Goal: Ask a question: Seek information or help from site administrators or community

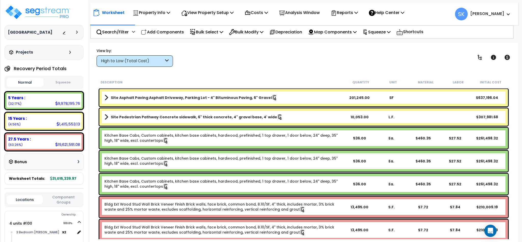
click at [68, 81] on button "Squeeze" at bounding box center [63, 82] width 37 height 9
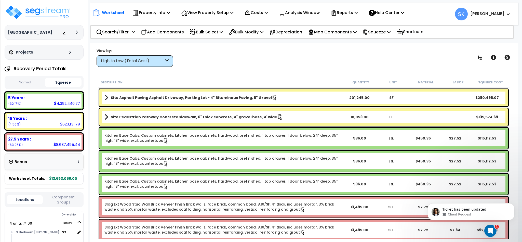
click at [35, 122] on div "15 Years : 623,131.79 (4.56%)" at bounding box center [44, 121] width 75 height 14
click at [481, 61] on link at bounding box center [479, 57] width 11 height 11
click at [478, 59] on icon at bounding box center [480, 57] width 6 height 6
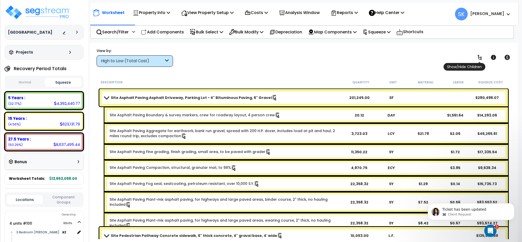
click at [476, 59] on link at bounding box center [479, 57] width 11 height 11
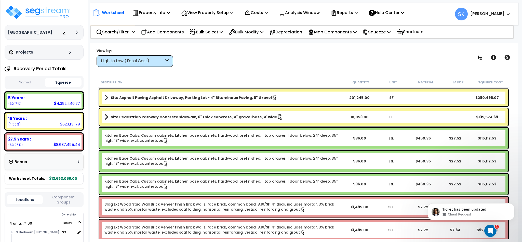
click at [258, 63] on div "View by: High to Low (Total Cost) High to Low (Total Cost)" at bounding box center [304, 57] width 418 height 19
click at [150, 12] on p "Property Info" at bounding box center [151, 12] width 37 height 7
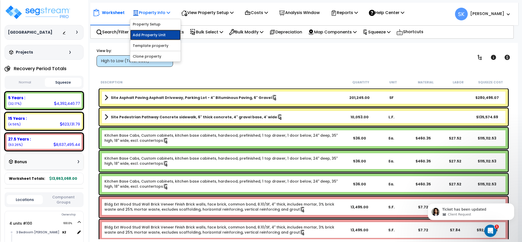
click at [151, 31] on link "Add Property Unit" at bounding box center [155, 35] width 50 height 10
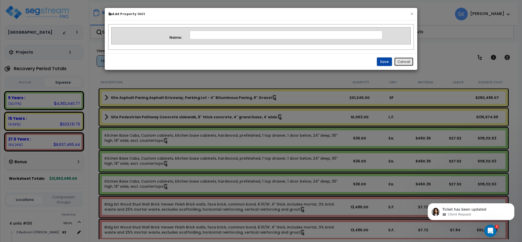
click at [410, 62] on button "Cancel" at bounding box center [403, 61] width 19 height 9
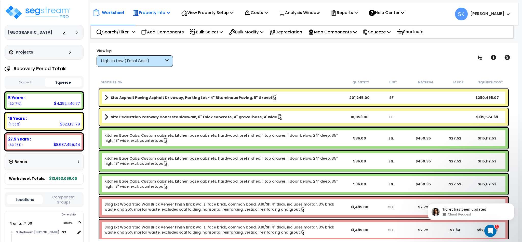
click at [150, 11] on p "Property Info" at bounding box center [151, 12] width 37 height 7
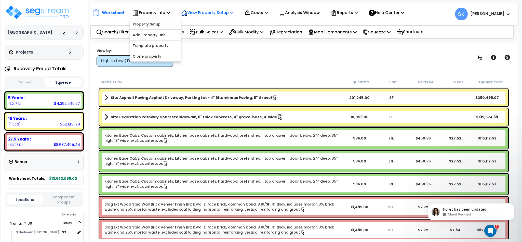
click at [170, 16] on div "View Property Setup" at bounding box center [151, 13] width 37 height 12
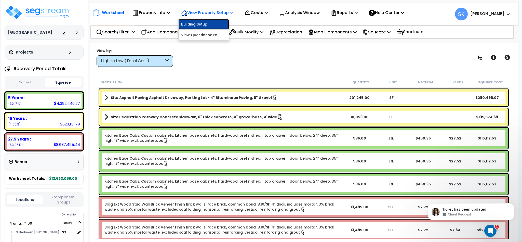
click at [213, 25] on link "Building Setup" at bounding box center [204, 24] width 50 height 10
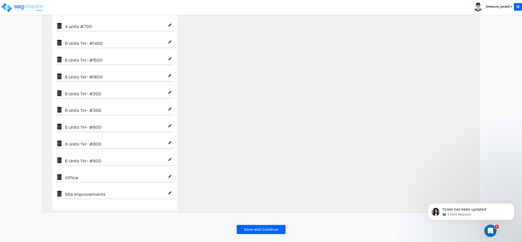
scroll to position [207, 0]
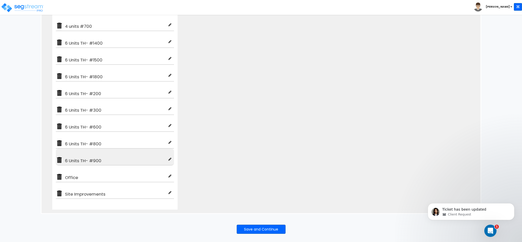
click at [73, 154] on div "6 Units TH- #900" at bounding box center [115, 157] width 118 height 17
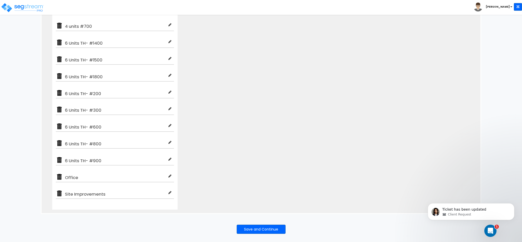
click at [271, 234] on div "Save and Continue" at bounding box center [261, 229] width 441 height 31
click at [271, 227] on button "Save and Continue" at bounding box center [261, 228] width 49 height 9
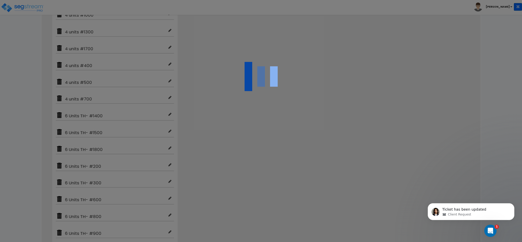
scroll to position [0, 0]
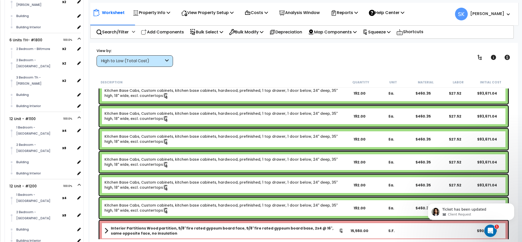
scroll to position [1261, 0]
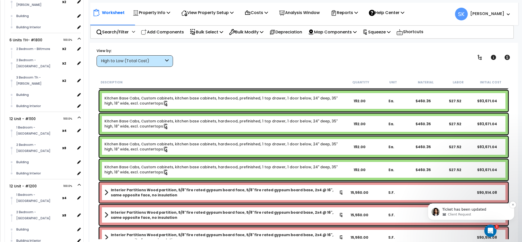
click at [452, 209] on p "Ticket has been updated" at bounding box center [475, 209] width 66 height 5
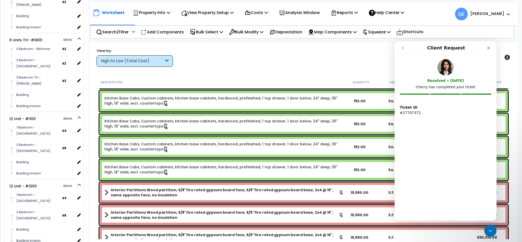
scroll to position [0, 0]
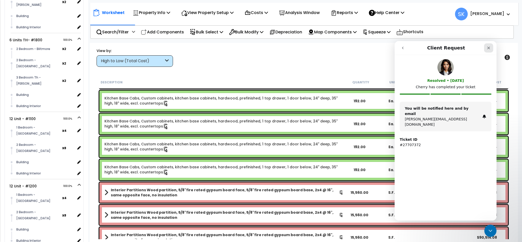
click at [491, 48] on icon "Close" at bounding box center [489, 48] width 4 height 4
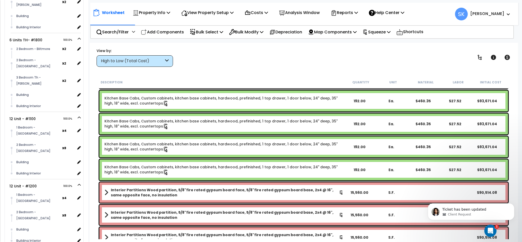
drag, startPoint x: 96, startPoint y: 7, endPoint x: 481, endPoint y: 240, distance: 449.9
click at [485, 230] on div "Open Intercom Messenger" at bounding box center [489, 229] width 17 height 17
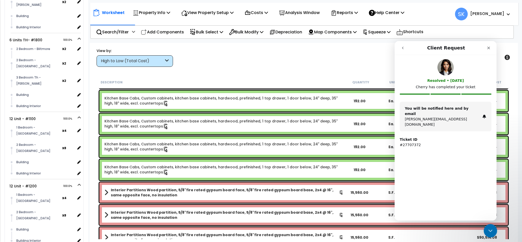
drag, startPoint x: 485, startPoint y: 230, endPoint x: 449, endPoint y: 126, distance: 109.4
click at [478, 55] on div "Resolved • 1d ago Cherry has completed your ticket" at bounding box center [446, 78] width 102 height 47
drag, startPoint x: 478, startPoint y: 55, endPoint x: 480, endPoint y: 51, distance: 4.5
click at [480, 51] on div "Intercom messenger" at bounding box center [480, 47] width 27 height 9
click at [400, 50] on button "go back" at bounding box center [403, 48] width 10 height 10
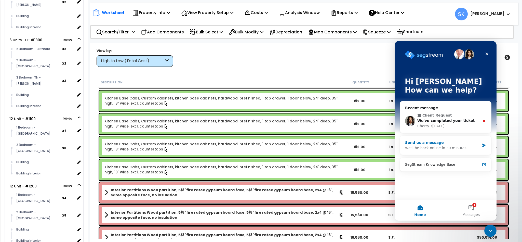
click at [443, 145] on div "Send us a message" at bounding box center [442, 142] width 75 height 5
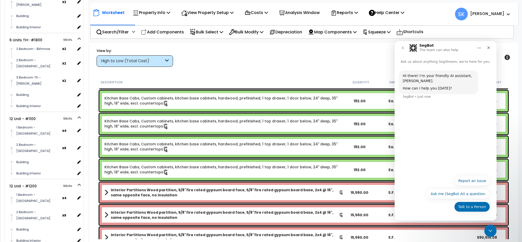
click at [476, 208] on button "Talk to a Person" at bounding box center [472, 207] width 36 height 10
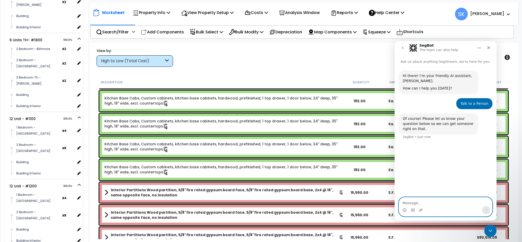
paste textarea "[URL][DOMAIN_NAME]"
type textarea "[URL][DOMAIN_NAME]"
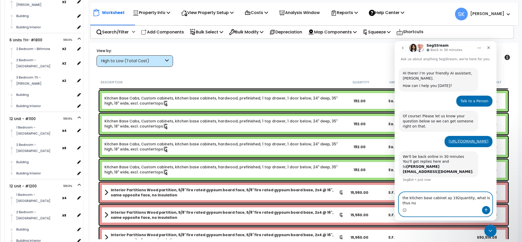
scroll to position [8, 0]
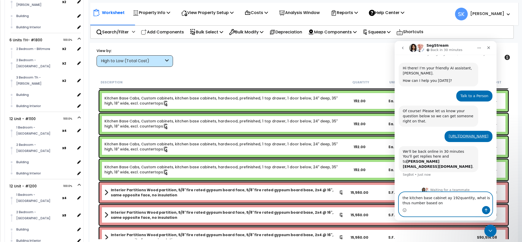
type textarea "the kitchen base cabinet ay 192quantity, what is thus number based on?"
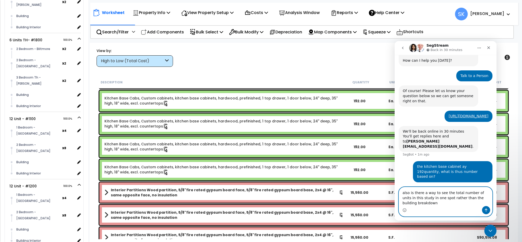
scroll to position [33, 0]
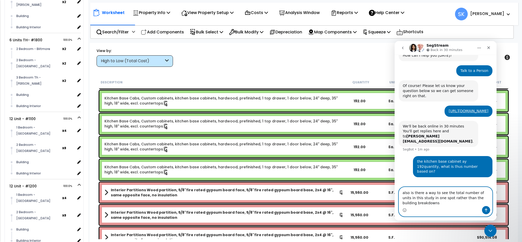
type textarea "also is there a way to see the total number of units in this study in one spot …"
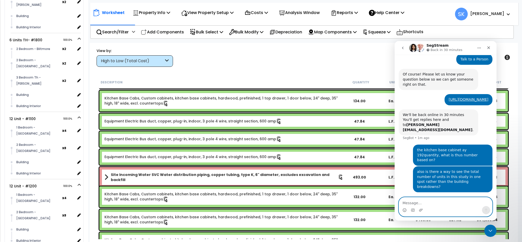
scroll to position [1911, 0]
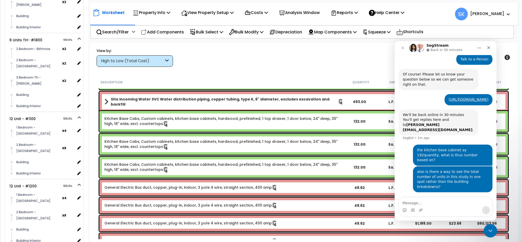
click at [495, 227] on div "Close Intercom Messenger" at bounding box center [490, 230] width 12 height 12
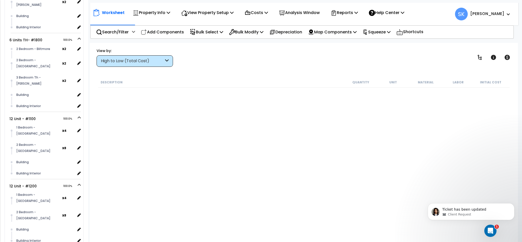
scroll to position [6612, 0]
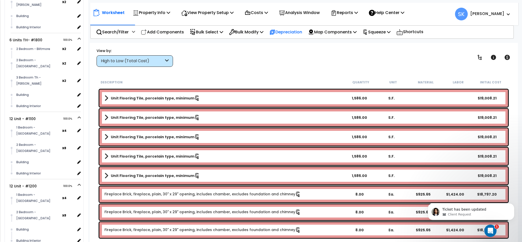
click at [295, 34] on p "Depreciation" at bounding box center [285, 32] width 33 height 7
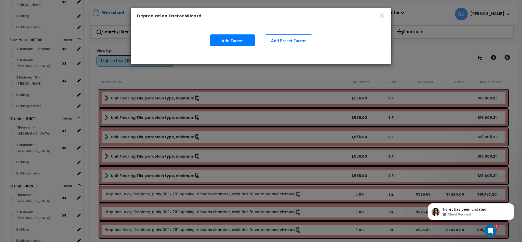
click at [237, 37] on button "Add Factor" at bounding box center [232, 40] width 45 height 12
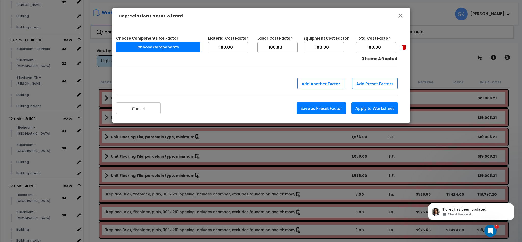
click at [402, 16] on icon "button" at bounding box center [400, 15] width 6 height 6
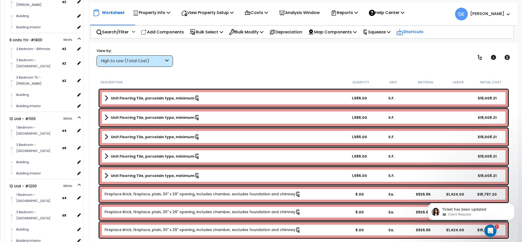
click at [419, 36] on div "Shortcuts" at bounding box center [409, 32] width 27 height 12
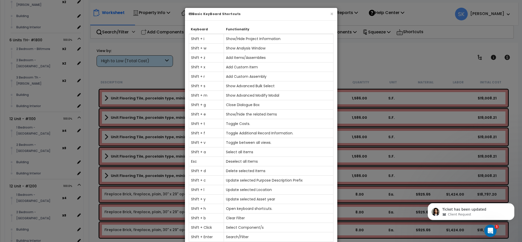
click at [401, 67] on div "× Basic KeyBoard Shortcuts Keyboard Functionality Shift + i Show/Hide Project I…" at bounding box center [261, 121] width 522 height 242
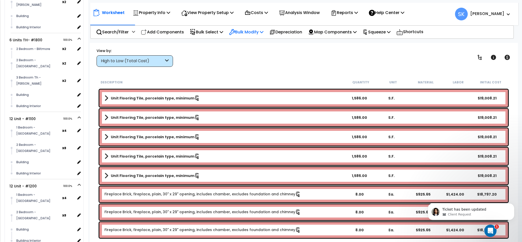
click at [258, 37] on div "Bulk Modify" at bounding box center [246, 32] width 34 height 12
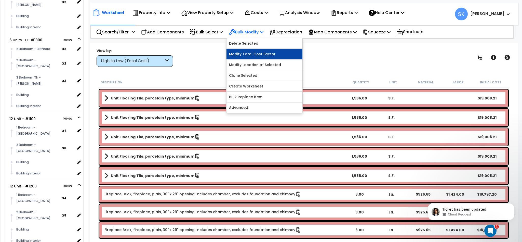
click at [279, 56] on link "Modify Total Cost Factor" at bounding box center [265, 54] width 76 height 10
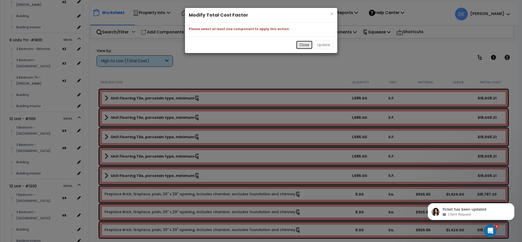
click at [307, 44] on button "Close" at bounding box center [304, 45] width 17 height 9
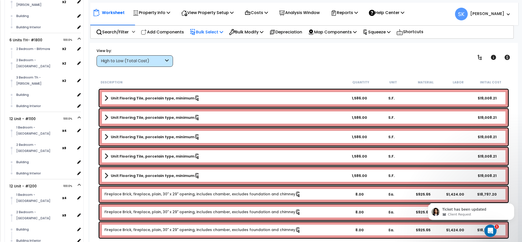
click at [221, 30] on p "Bulk Select" at bounding box center [206, 32] width 33 height 7
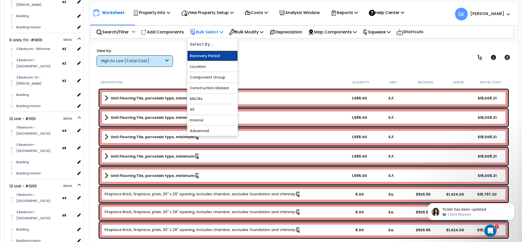
click at [214, 56] on link "Recovery Period" at bounding box center [212, 56] width 50 height 10
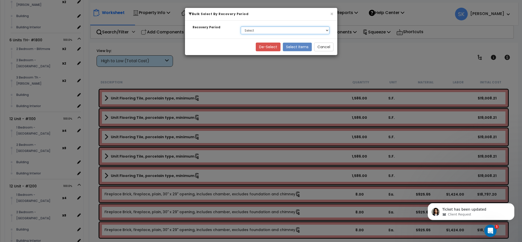
click at [266, 29] on select "Select 5 Years 15 Years 27.5 Years" at bounding box center [285, 30] width 89 height 8
select select "5Y"
click at [241, 27] on select "Select 5 Years 15 Years 27.5 Years" at bounding box center [285, 30] width 89 height 8
click at [297, 45] on button "Select Items" at bounding box center [297, 47] width 29 height 9
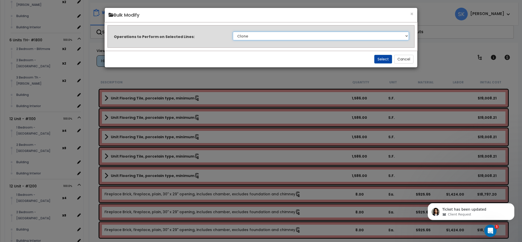
click at [295, 37] on select "Clone Delete Delete Zero Quantities Modify Component Group Modify Cost Sources …" at bounding box center [321, 36] width 176 height 9
select select "modifyTotalCostFactor"
click at [233, 32] on select "Clone Delete Delete Zero Quantities Modify Component Group Modify Cost Sources …" at bounding box center [321, 36] width 176 height 9
click at [383, 58] on button "Select" at bounding box center [383, 59] width 18 height 9
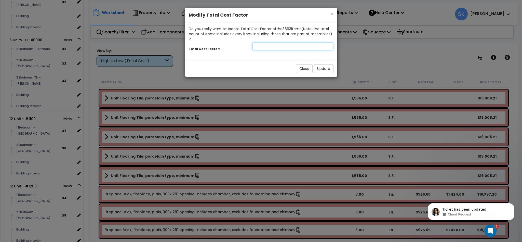
click at [280, 43] on input "number" at bounding box center [292, 47] width 81 height 8
click at [327, 43] on input "-1" at bounding box center [292, 47] width 81 height 8
click at [328, 43] on input "0" at bounding box center [292, 47] width 81 height 8
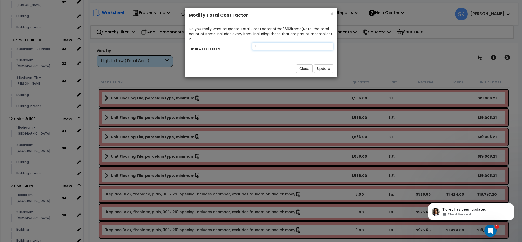
click at [328, 43] on input "1" at bounding box center [292, 47] width 81 height 8
type input "2"
click at [328, 43] on input "2" at bounding box center [292, 47] width 81 height 8
click at [302, 64] on button "Close" at bounding box center [304, 68] width 17 height 9
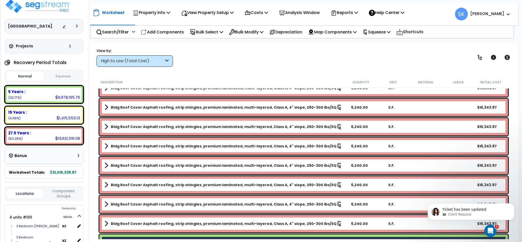
scroll to position [0, 0]
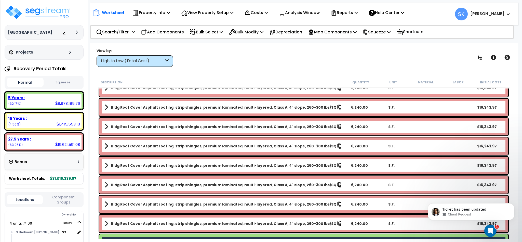
click at [57, 103] on icon at bounding box center [56, 103] width 3 height 4
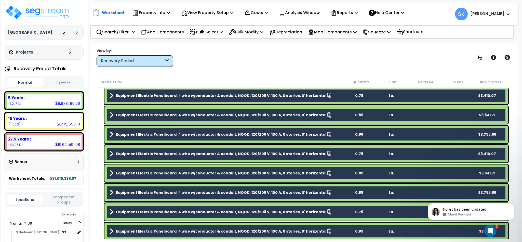
click at [60, 79] on button "Squeeze" at bounding box center [63, 82] width 37 height 9
click at [63, 84] on button "Squeeze" at bounding box center [63, 82] width 37 height 9
click at [58, 101] on div "4,392,440.77" at bounding box center [67, 103] width 26 height 5
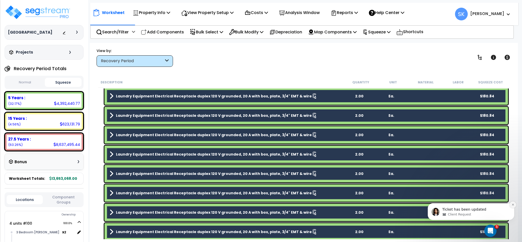
click at [513, 202] on button "Dismiss notification" at bounding box center [513, 204] width 7 height 7
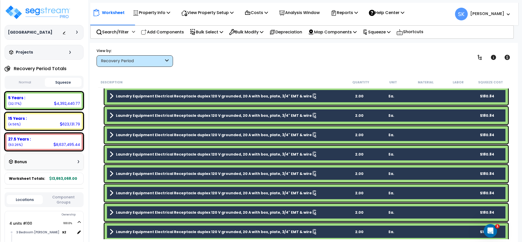
click at [492, 229] on icon "Open Intercom Messenger" at bounding box center [490, 230] width 8 height 8
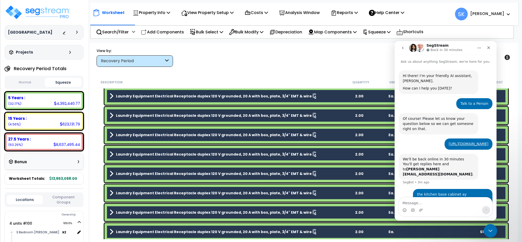
scroll to position [45, 0]
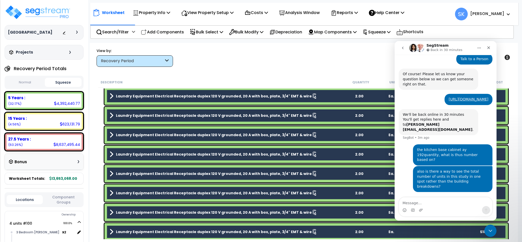
click at [329, 135] on link "Laundry Equipment Electrical Receptacle duplex 120 V grounded, 20 A with box, p…" at bounding box center [227, 134] width 234 height 7
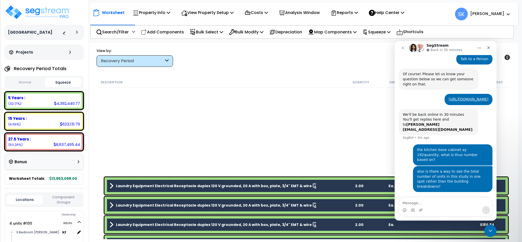
scroll to position [12498, 0]
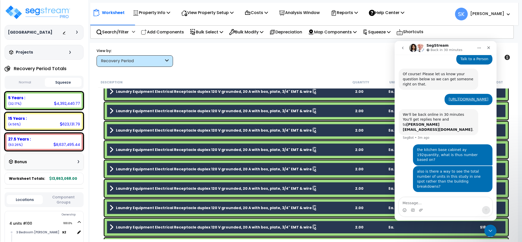
click at [78, 157] on div "Bonus" at bounding box center [44, 162] width 78 height 16
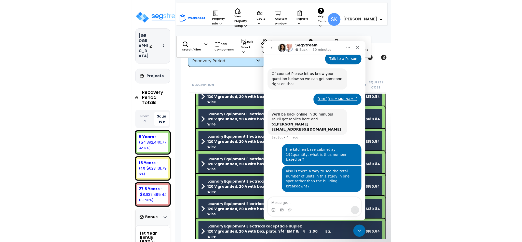
scroll to position [0, 0]
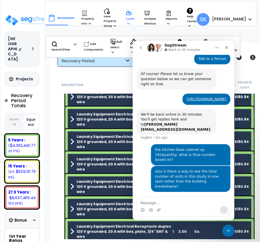
click at [133, 10] on div "Costs Indirect Costs Direct Costs" at bounding box center [130, 18] width 14 height 21
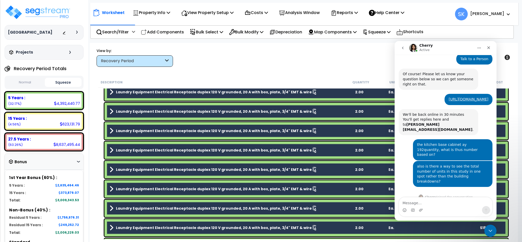
scroll to position [57, 0]
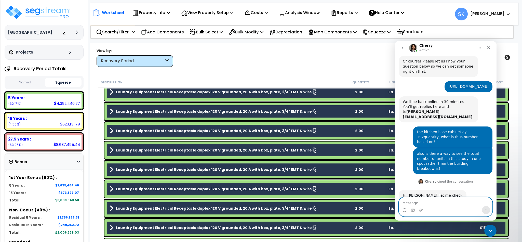
click at [445, 200] on textarea "Message…" at bounding box center [445, 201] width 93 height 9
type textarea "ty"
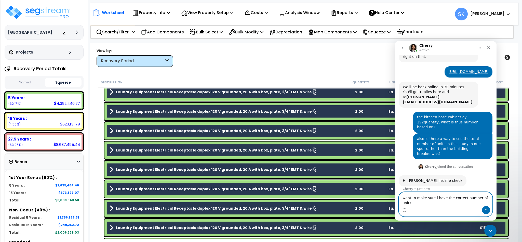
type textarea "want to make sure i have the correct number of units."
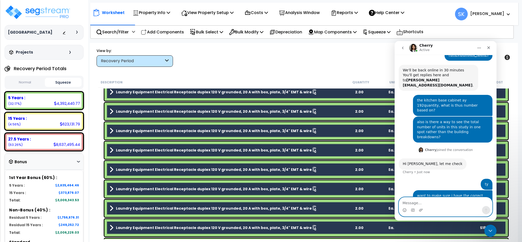
scroll to position [89, 0]
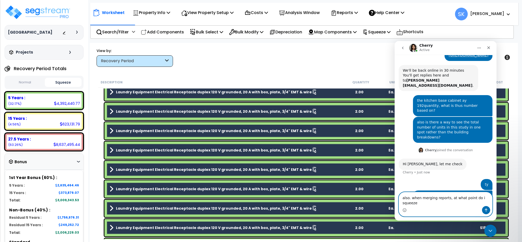
type textarea "also. when merging reports, at what point do i squeeze?"
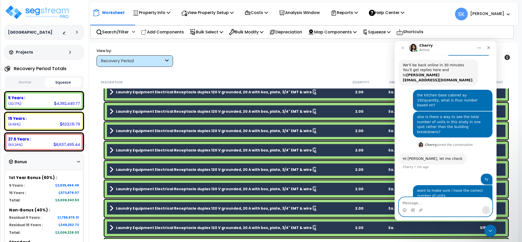
scroll to position [105, 0]
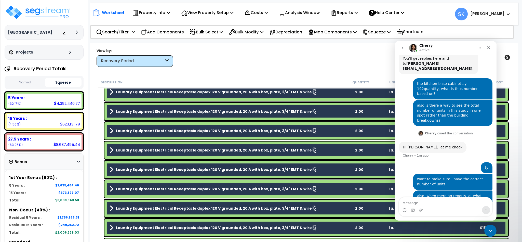
click at [481, 47] on icon "Home" at bounding box center [479, 48] width 4 height 4
click at [67, 84] on button "Squeeze" at bounding box center [63, 82] width 37 height 9
click at [72, 54] on div "Projects" at bounding box center [44, 52] width 72 height 5
click at [69, 51] on icon at bounding box center [70, 52] width 2 height 3
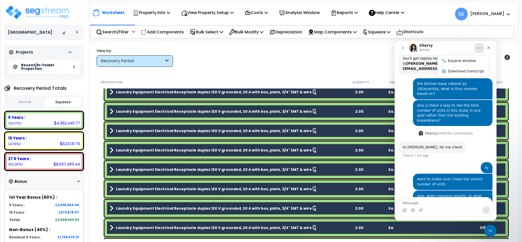
click at [73, 64] on div "Recent/In-folder Properties" at bounding box center [44, 66] width 72 height 15
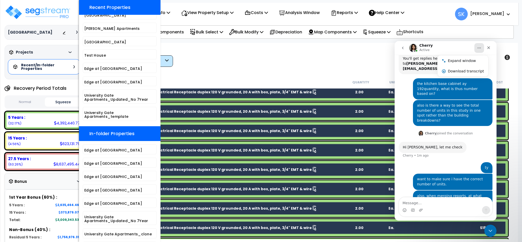
scroll to position [0, 0]
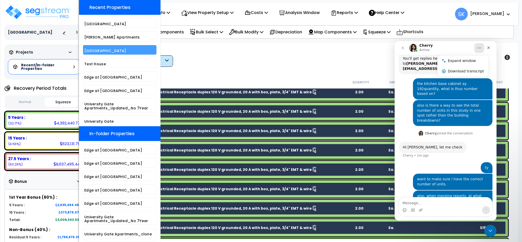
click at [109, 50] on h5 "Pleasant Ridge Apartments" at bounding box center [119, 51] width 71 height 4
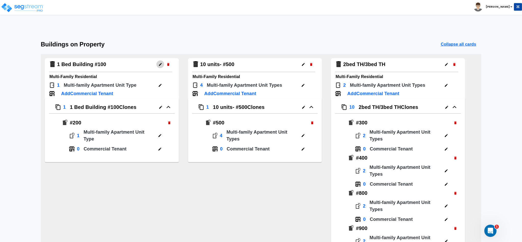
click at [158, 67] on button "button" at bounding box center [160, 64] width 8 height 8
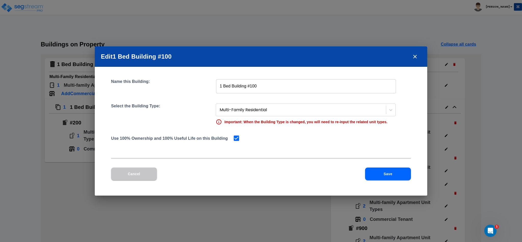
click at [383, 170] on button "Save" at bounding box center [388, 173] width 46 height 13
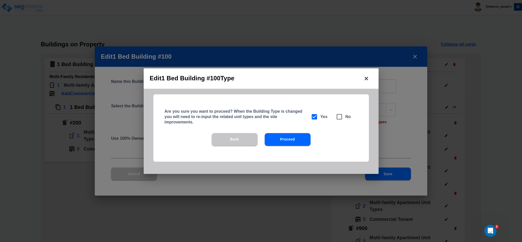
click at [365, 77] on icon "close" at bounding box center [366, 78] width 6 height 6
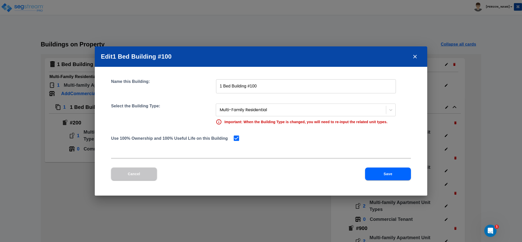
click at [412, 56] on icon "close" at bounding box center [415, 57] width 6 height 6
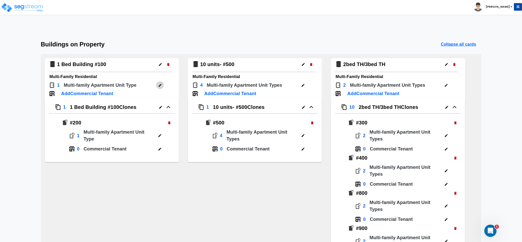
click at [158, 83] on icon "button" at bounding box center [160, 85] width 4 height 4
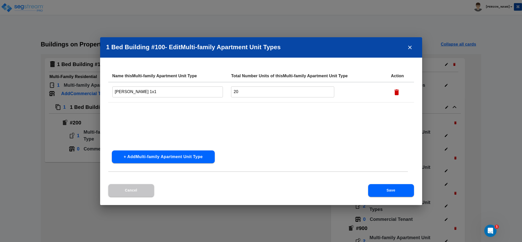
click at [398, 190] on button "Save" at bounding box center [391, 190] width 46 height 13
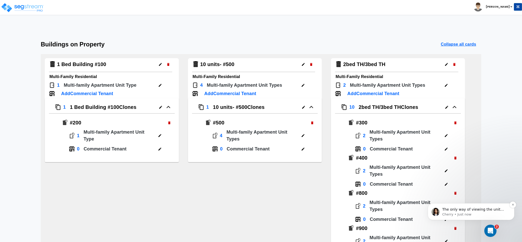
click at [458, 210] on p "The only way of viewing the unit items in the worksheet would be by the filter …" at bounding box center [475, 209] width 66 height 5
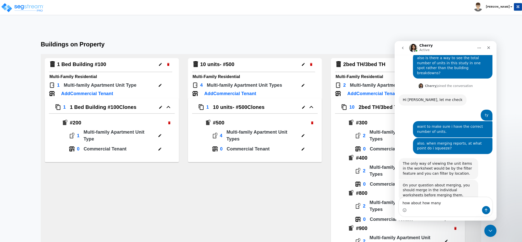
scroll to position [158, 0]
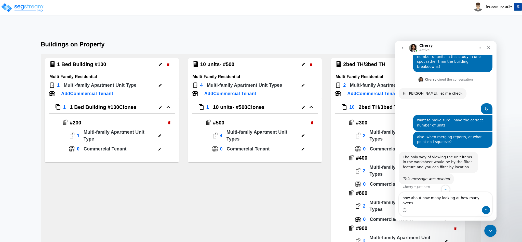
type textarea "how about how many looking at how many ovens?"
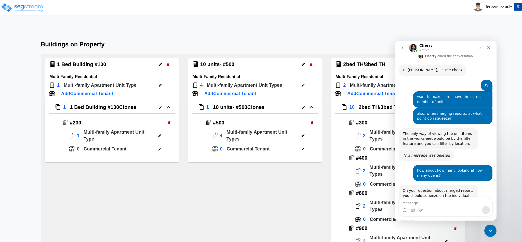
scroll to position [188, 0]
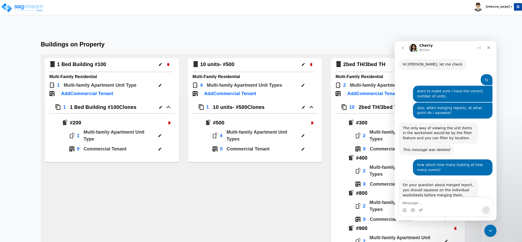
click at [175, 108] on icon "button" at bounding box center [168, 107] width 13 height 8
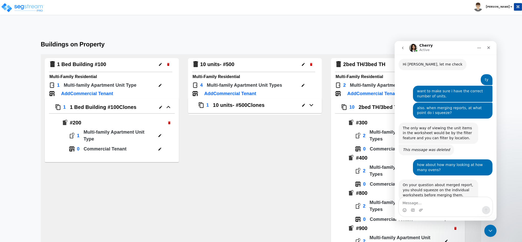
click at [175, 108] on icon "button" at bounding box center [168, 107] width 13 height 8
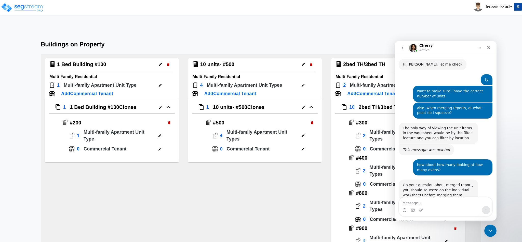
click at [162, 135] on icon "button" at bounding box center [160, 136] width 4 height 4
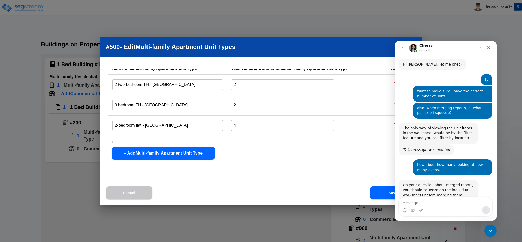
scroll to position [0, 0]
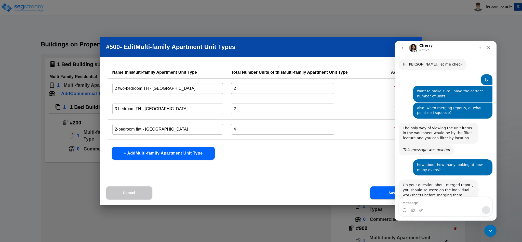
click at [354, 44] on h2 "#500 - Edit Multi-family Apartment Unit Type s" at bounding box center [261, 47] width 322 height 20
click at [414, 193] on div "On your question about merged report, you should squeeze on the individual work…" at bounding box center [446, 195] width 94 height 32
click at [414, 203] on textarea "Message…" at bounding box center [445, 201] width 93 height 9
type textarea "k thanks"
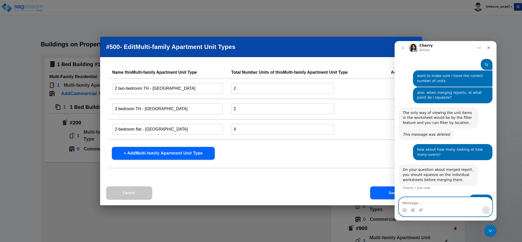
scroll to position [203, 0]
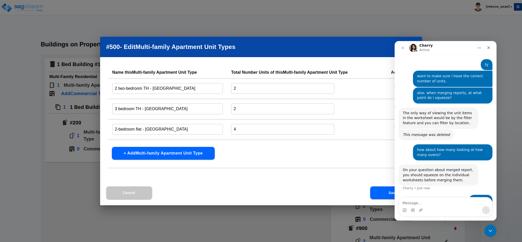
click at [318, 187] on div "Cancel Save" at bounding box center [261, 192] width 322 height 25
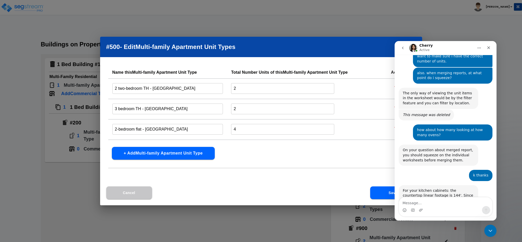
scroll to position [238, 0]
